Goal: Transaction & Acquisition: Purchase product/service

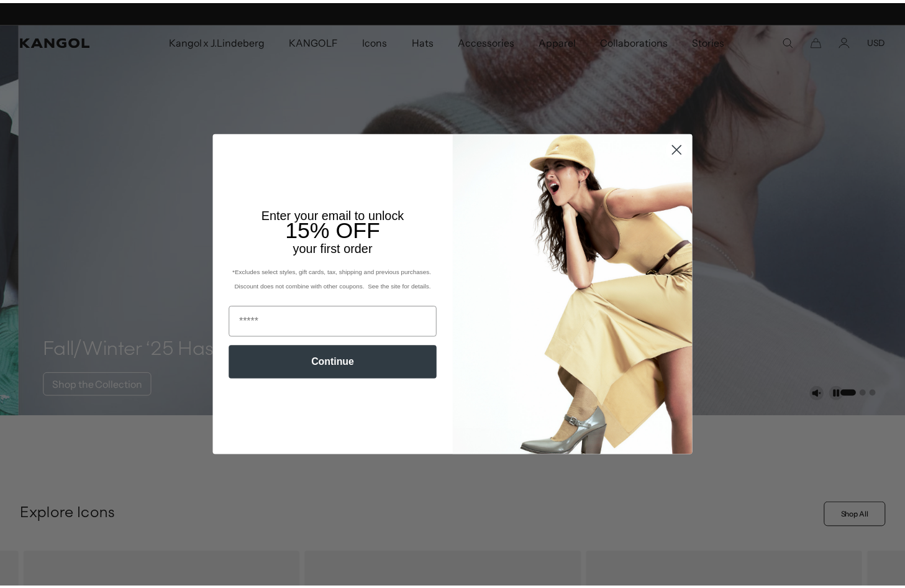
scroll to position [0, 256]
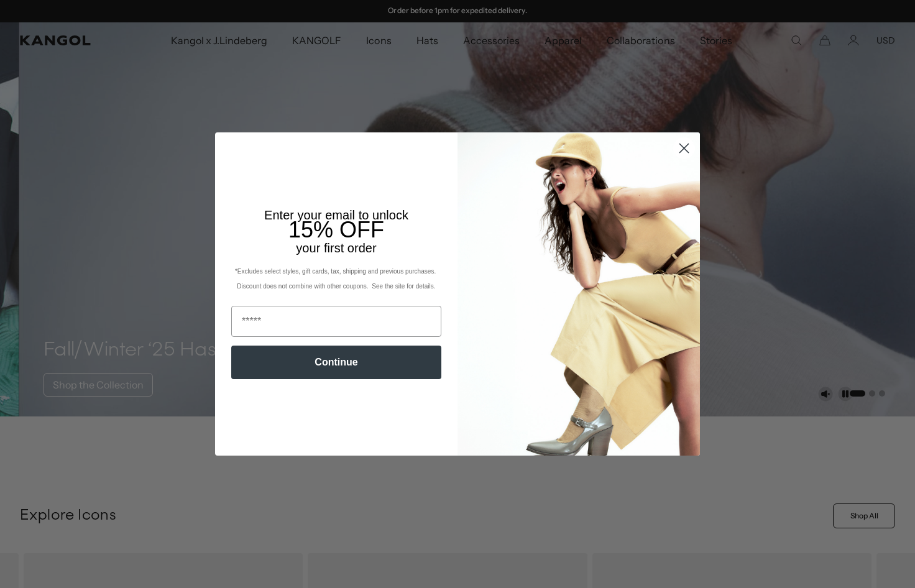
click at [684, 149] on circle "Close dialog" at bounding box center [683, 148] width 21 height 21
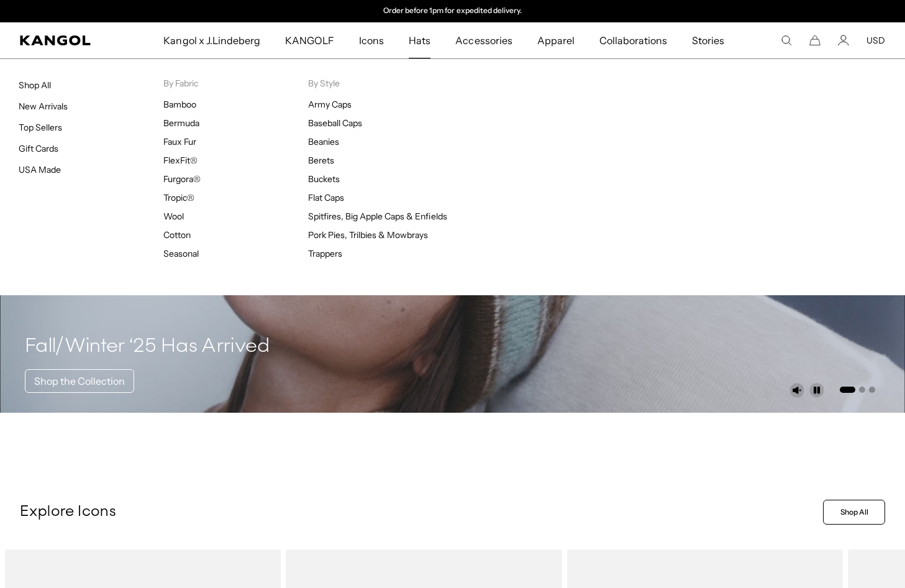
click at [423, 40] on span "Hats" at bounding box center [420, 40] width 22 height 36
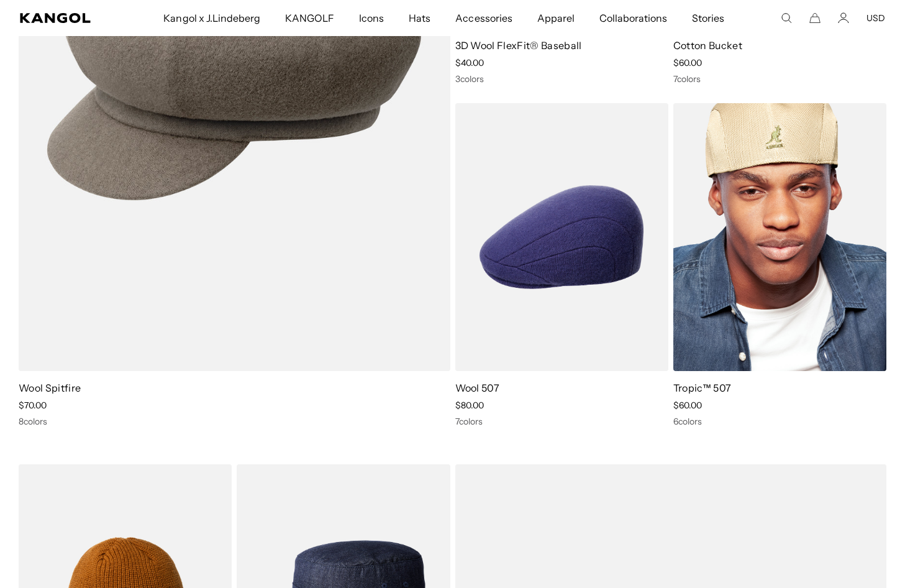
click at [746, 201] on img at bounding box center [779, 237] width 213 height 268
